Goal: Information Seeking & Learning: Learn about a topic

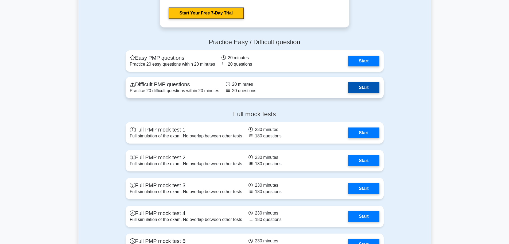
click at [357, 86] on link "Start" at bounding box center [363, 87] width 31 height 11
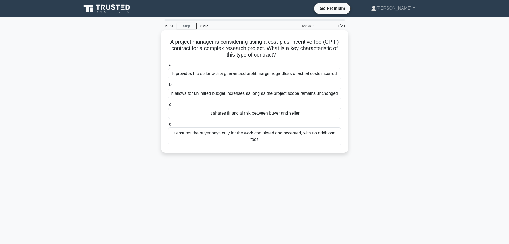
click at [282, 74] on div "It provides the seller with a guaranteed profit margin regardless of actual cos…" at bounding box center [254, 73] width 173 height 11
click at [168, 67] on input "a. It provides the seller with a guaranteed profit margin regardless of actual …" at bounding box center [168, 64] width 0 height 3
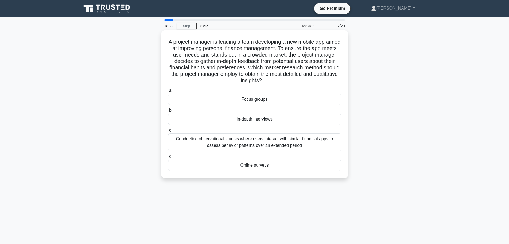
click at [271, 103] on div "Focus groups" at bounding box center [254, 99] width 173 height 11
click at [168, 92] on input "a. Focus groups" at bounding box center [168, 90] width 0 height 3
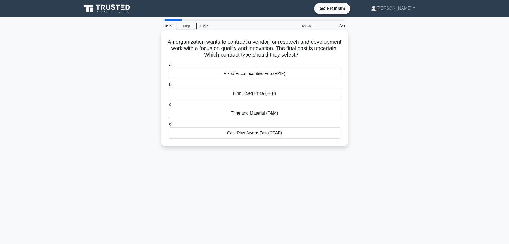
click at [272, 133] on div "Cost Plus Award Fee (CPAF)" at bounding box center [254, 132] width 173 height 11
click at [168, 126] on input "d. Cost Plus Award Fee (CPAF)" at bounding box center [168, 123] width 0 height 3
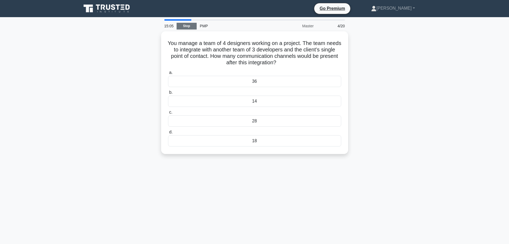
click at [193, 28] on link "Stop" at bounding box center [187, 26] width 20 height 7
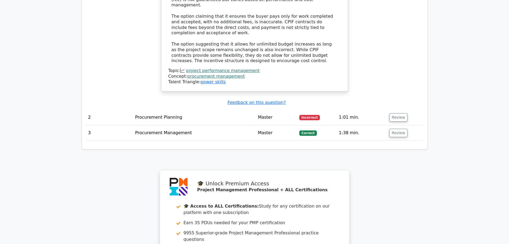
scroll to position [722, 0]
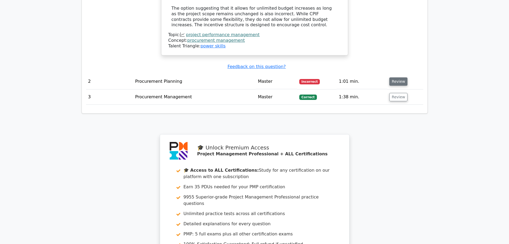
click at [397, 77] on button "Review" at bounding box center [399, 81] width 18 height 8
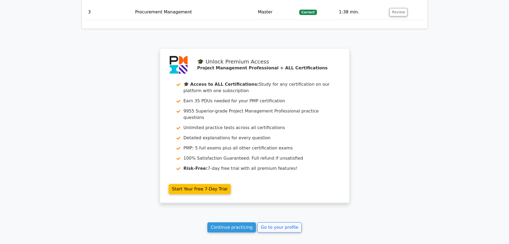
scroll to position [1102, 0]
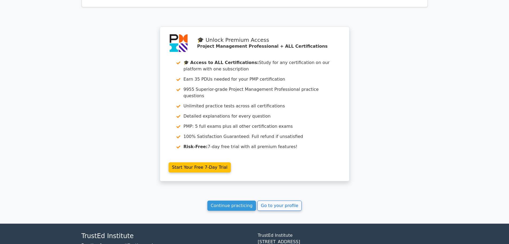
drag, startPoint x: 241, startPoint y: 167, endPoint x: 236, endPoint y: 167, distance: 4.9
click at [241, 200] on link "Continue practicing" at bounding box center [231, 205] width 49 height 10
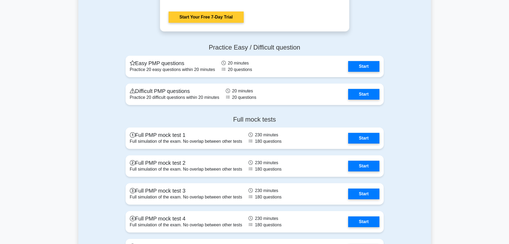
scroll to position [1898, 0]
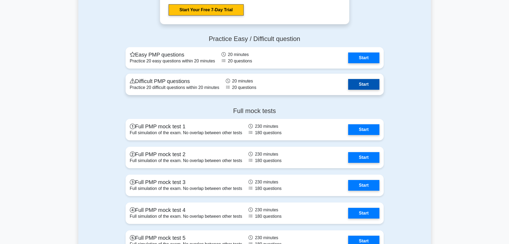
click at [354, 84] on link "Start" at bounding box center [363, 84] width 31 height 11
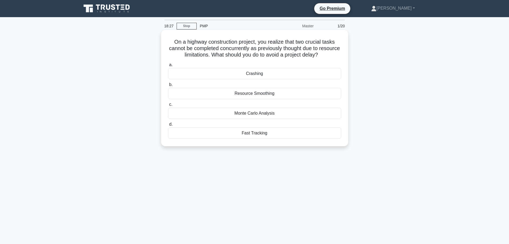
click at [263, 79] on div "Crashing" at bounding box center [254, 73] width 173 height 11
click at [168, 67] on input "a. Crashing" at bounding box center [168, 64] width 0 height 3
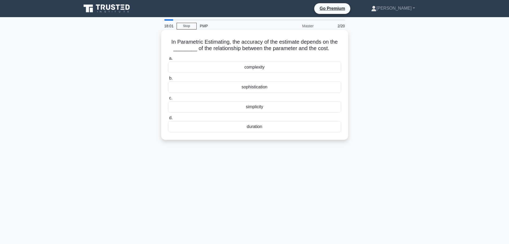
click at [258, 66] on div "complexity" at bounding box center [254, 66] width 173 height 11
click at [168, 60] on input "a. complexity" at bounding box center [168, 58] width 0 height 3
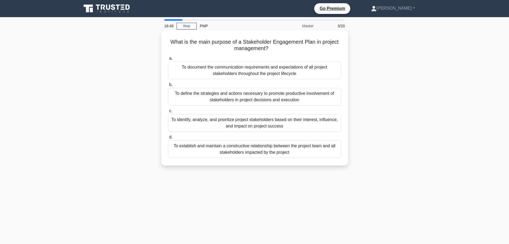
click at [306, 97] on div "To define the strategies and actions necessary to promote productive involvemen…" at bounding box center [254, 97] width 173 height 18
click at [168, 86] on input "b. To define the strategies and actions necessary to promote productive involve…" at bounding box center [168, 84] width 0 height 3
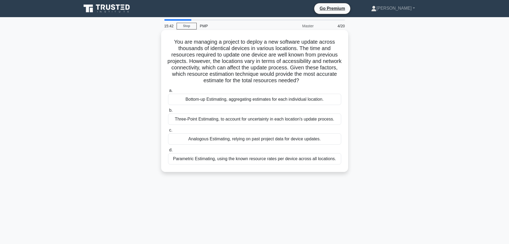
click at [243, 137] on div "Analogous Estimating, relying on past project data for device updates." at bounding box center [254, 138] width 173 height 11
click at [168, 132] on input "c. Analogous Estimating, relying on past project data for device updates." at bounding box center [168, 129] width 0 height 3
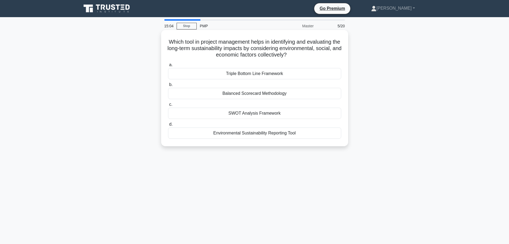
click at [265, 134] on div "Environmental Sustainability Reporting Tool" at bounding box center [254, 132] width 173 height 11
click at [168, 126] on input "d. Environmental Sustainability Reporting Tool" at bounding box center [168, 123] width 0 height 3
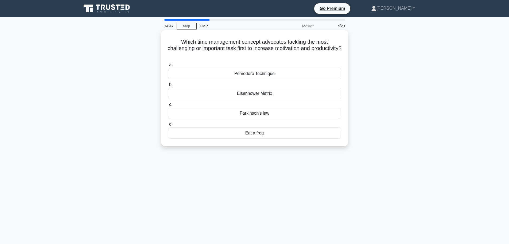
click at [290, 93] on div "Eisenhower Matrix" at bounding box center [254, 93] width 173 height 11
click at [168, 86] on input "b. Eisenhower Matrix" at bounding box center [168, 84] width 0 height 3
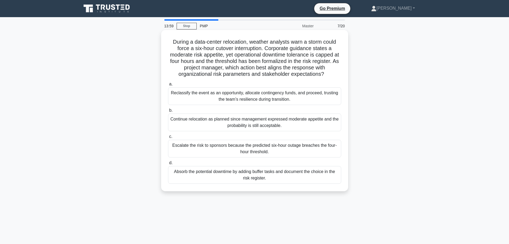
click at [314, 152] on div "Escalate the risk to sponsors because the predicted six-hour outage breaches th…" at bounding box center [254, 149] width 173 height 18
click at [168, 138] on input "c. Escalate the risk to sponsors because the predicted six-hour outage breaches…" at bounding box center [168, 136] width 0 height 3
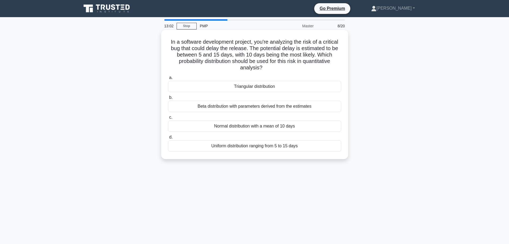
click at [276, 109] on div "Beta distribution with parameters derived from the estimates" at bounding box center [254, 106] width 173 height 11
click at [168, 99] on input "b. Beta distribution with parameters derived from the estimates" at bounding box center [168, 97] width 0 height 3
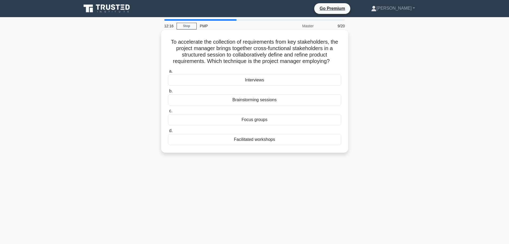
click at [270, 143] on div "Facilitated workshops" at bounding box center [254, 139] width 173 height 11
click at [168, 132] on input "d. Facilitated workshops" at bounding box center [168, 130] width 0 height 3
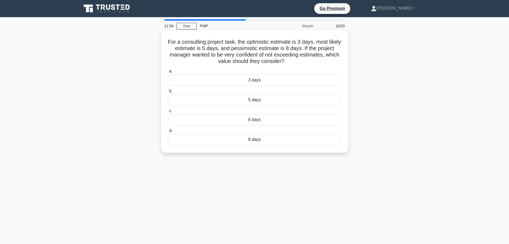
click at [302, 142] on div "8 days" at bounding box center [254, 139] width 173 height 11
click at [168, 132] on input "d. 8 days" at bounding box center [168, 130] width 0 height 3
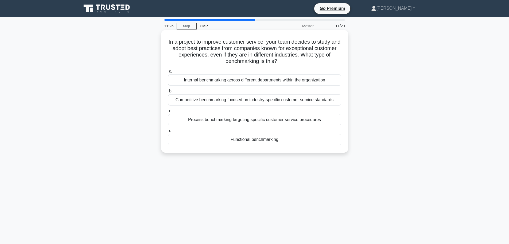
click at [324, 124] on div "Process benchmarking targeting specific customer service procedures" at bounding box center [254, 119] width 173 height 11
click at [168, 113] on input "c. Process benchmarking targeting specific customer service procedures" at bounding box center [168, 110] width 0 height 3
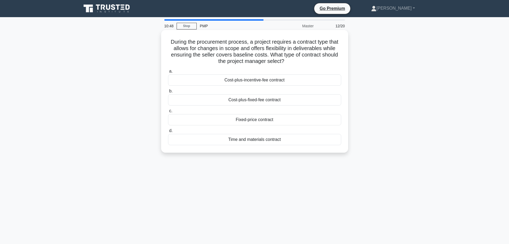
click at [254, 141] on div "Time and materials contract" at bounding box center [254, 139] width 173 height 11
click at [168, 132] on input "d. Time and materials contract" at bounding box center [168, 130] width 0 height 3
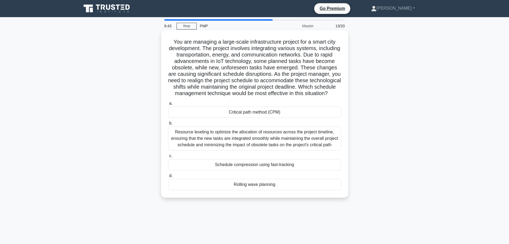
click at [315, 139] on div "Resource leveling to optimize the allocation of resources across the project ti…" at bounding box center [254, 138] width 173 height 24
click at [168, 125] on input "b. Resource leveling to optimize the allocation of resources across the project…" at bounding box center [168, 122] width 0 height 3
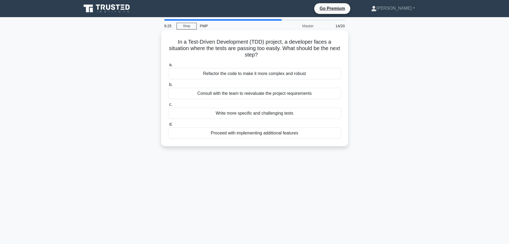
click at [295, 93] on div "Consult with the team to reevaluate the project requirements" at bounding box center [254, 93] width 173 height 11
click at [168, 86] on input "b. Consult with the team to reevaluate the project requirements" at bounding box center [168, 84] width 0 height 3
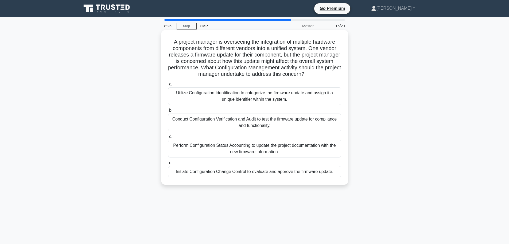
click at [281, 126] on div "Conduct Configuration Verification and Audit to test the firmware update for co…" at bounding box center [254, 122] width 173 height 18
click at [168, 112] on input "b. Conduct Configuration Verification and Audit to test the firmware update for…" at bounding box center [168, 110] width 0 height 3
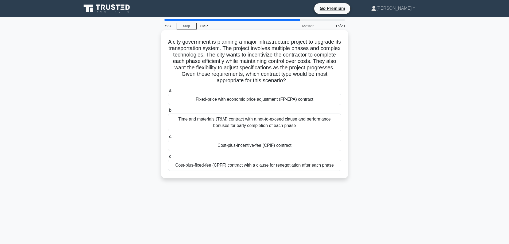
click at [283, 124] on div "Time and materials (T&M) contract with a not-to-exceed clause and performance b…" at bounding box center [254, 122] width 173 height 18
click at [168, 112] on input "b. Time and materials (T&M) contract with a not-to-exceed clause and performanc…" at bounding box center [168, 110] width 0 height 3
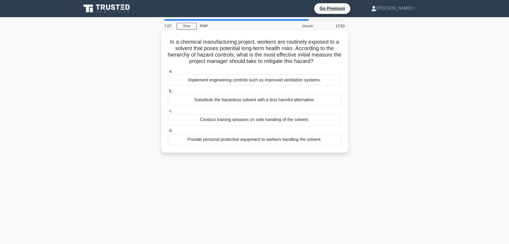
click at [311, 80] on div "Implement engineering controls such as improved ventilation systems." at bounding box center [254, 79] width 173 height 11
click at [168, 73] on input "a. Implement engineering controls such as improved ventilation systems." at bounding box center [168, 71] width 0 height 3
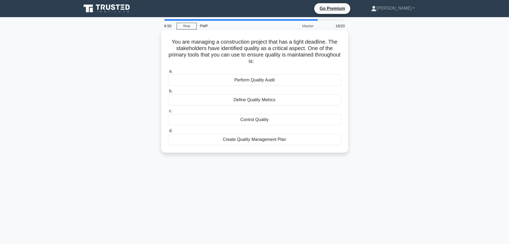
click at [281, 140] on div "Create Quality Management Plan" at bounding box center [254, 139] width 173 height 11
click at [168, 132] on input "d. Create Quality Management Plan" at bounding box center [168, 130] width 0 height 3
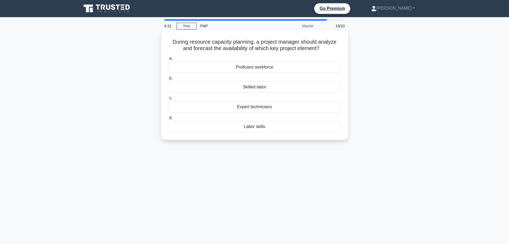
click at [260, 87] on div "Skilled labor" at bounding box center [254, 86] width 173 height 11
click at [168, 80] on input "b. Skilled labor" at bounding box center [168, 77] width 0 height 3
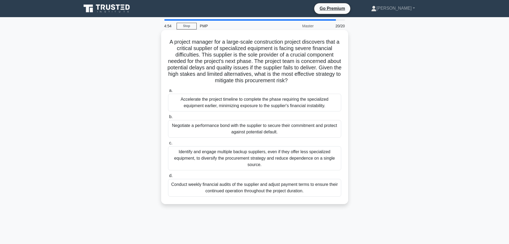
click at [271, 160] on div "Identify and engage multiple backup suppliers, even if they offer less speciali…" at bounding box center [254, 158] width 173 height 24
click at [168, 145] on input "c. Identify and engage multiple backup suppliers, even if they offer less speci…" at bounding box center [168, 142] width 0 height 3
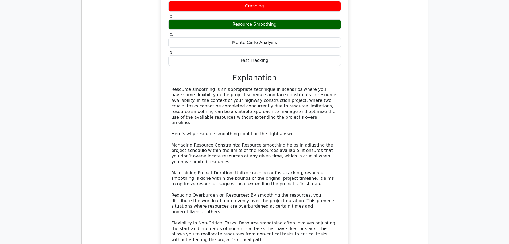
scroll to position [642, 0]
